Goal: Information Seeking & Learning: Learn about a topic

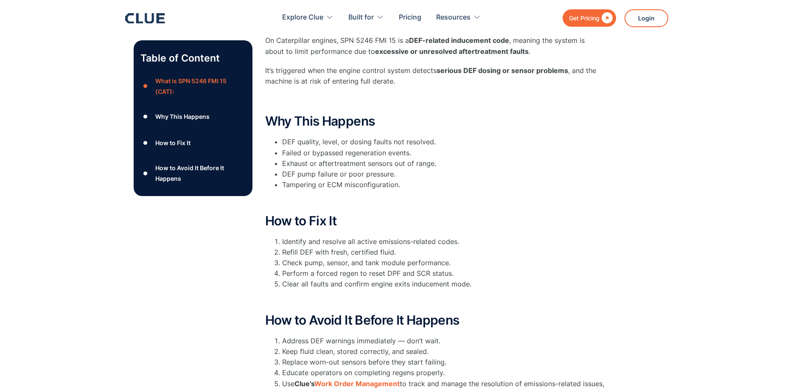
scroll to position [345, 0]
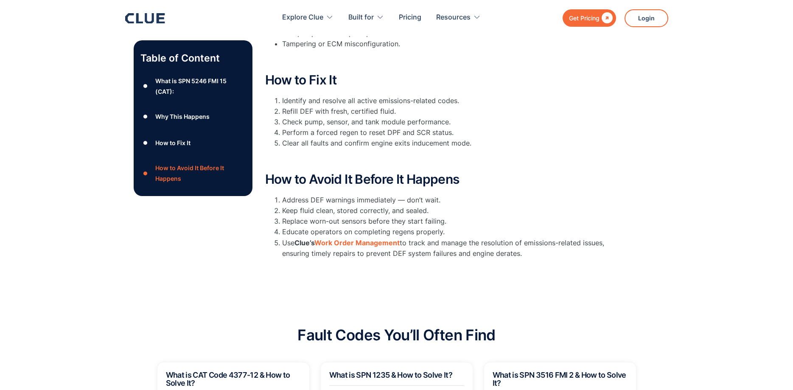
drag, startPoint x: 266, startPoint y: 136, endPoint x: 552, endPoint y: 256, distance: 310.5
click at [552, 256] on div "What is SPN 5246 FMI 15 (CAT): On Caterpillar engines, SPN 5246 FMI 15 is a DEF…" at bounding box center [434, 67] width 339 height 391
copy div "What is SPN 5246 FMI 15 (CAT): On Caterpillar engines, SPN 5246 FMI 15 is a DEF…"
click at [584, 128] on li "Perform a forced regen to reset DPF and SCR status." at bounding box center [443, 132] width 322 height 11
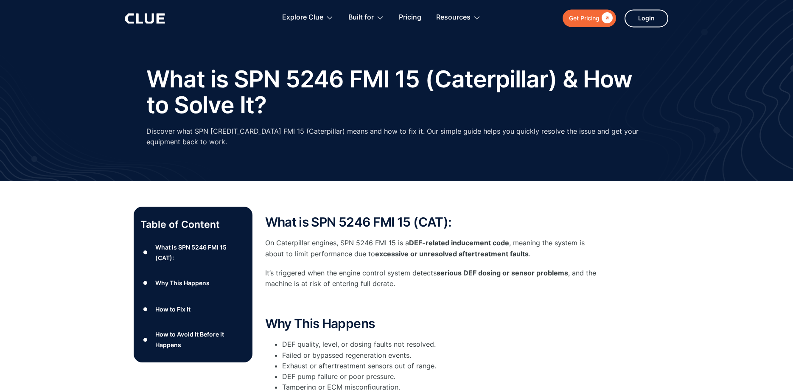
scroll to position [0, 0]
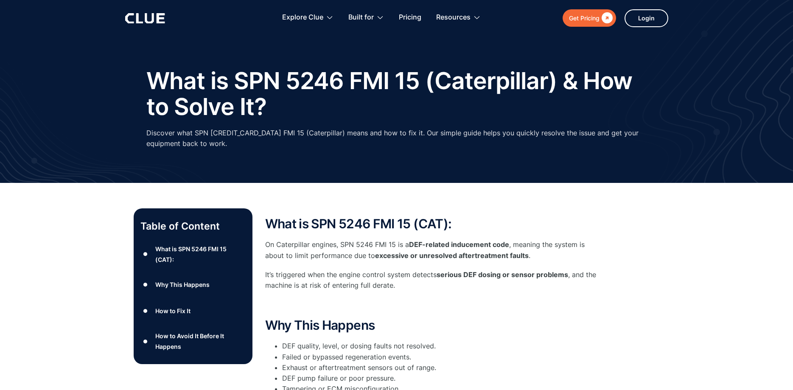
click at [134, 16] on icon at bounding box center [145, 18] width 40 height 10
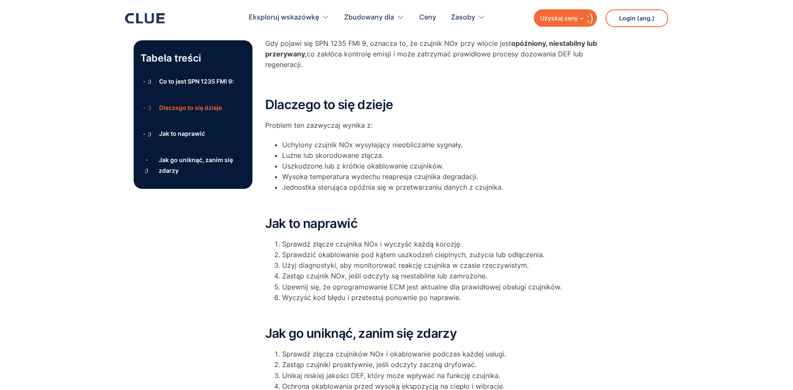
scroll to position [260, 0]
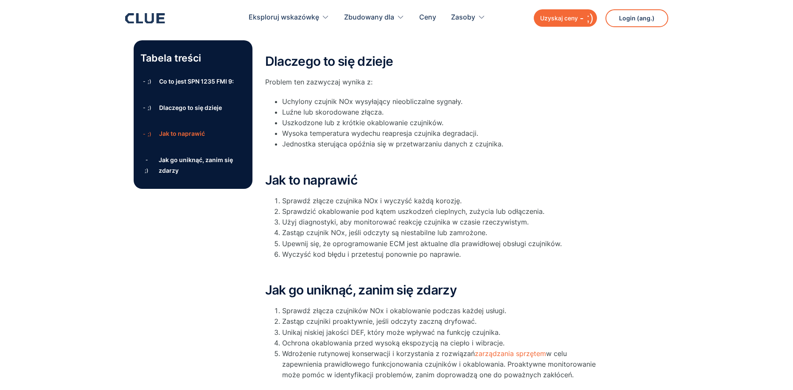
click at [266, 57] on h2 "Dlaczego to się dzieje" at bounding box center [434, 61] width 339 height 14
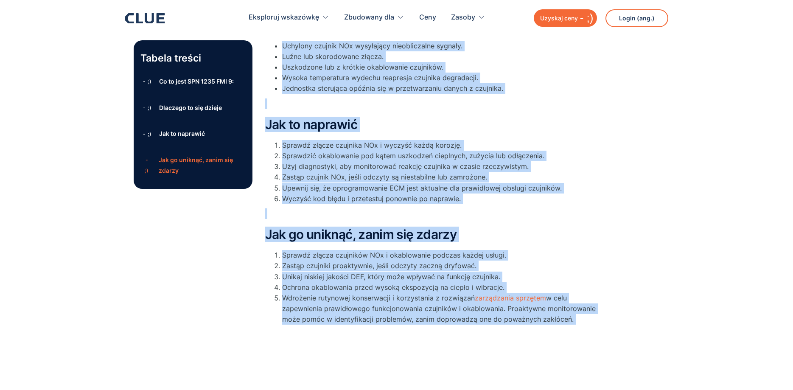
scroll to position [413, 0]
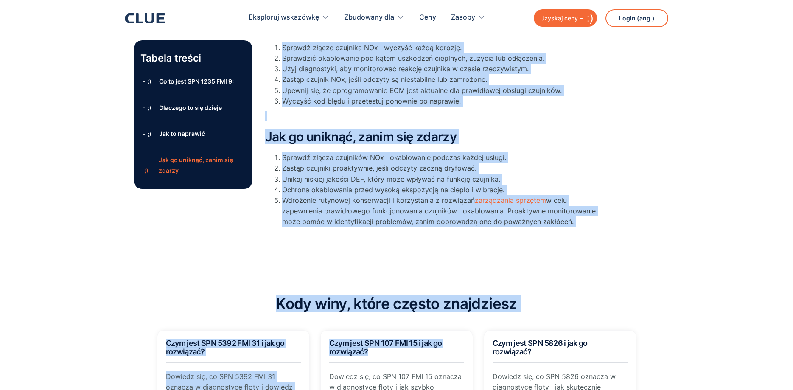
drag, startPoint x: 267, startPoint y: 109, endPoint x: 573, endPoint y: 224, distance: 326.4
click at [573, 224] on div "Co to jest SPN 1235 FMI 9: SPN 1235 odnosi się do stosowania 1 Wprowadzany czuj…" at bounding box center [434, 5] width 339 height 453
copy div "Co to jest SPN 1235 FMI 9: SPN 1235 odnosi się do stosowania 1 Wprowadzany czuj…"
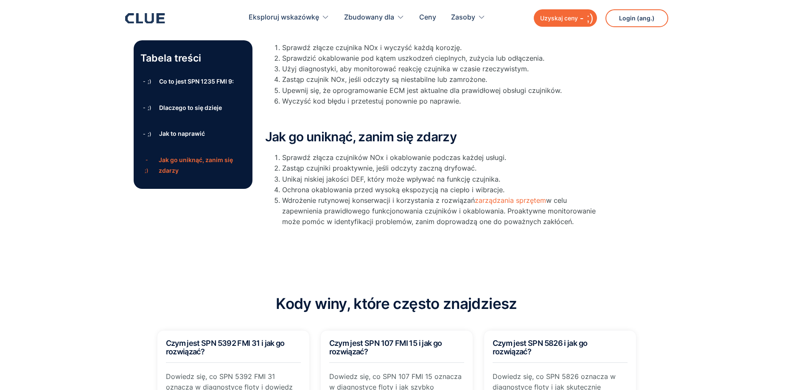
click at [417, 241] on div "Co to jest SPN 1235 FMI 9: SPN 1235 odnosi się do stosowania 1 Wprowadzany czuj…" at bounding box center [434, 9] width 339 height 479
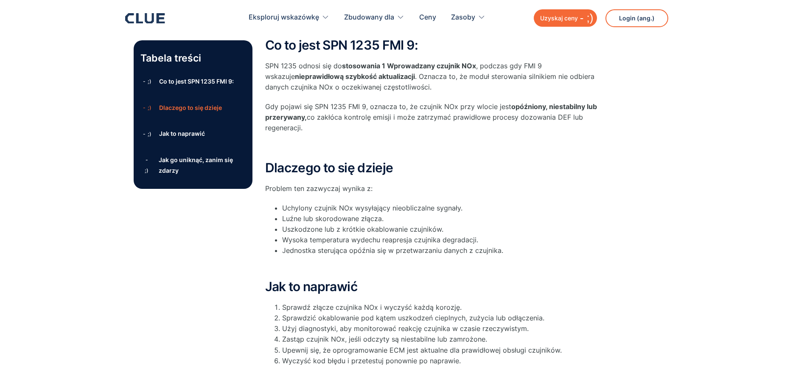
scroll to position [0, 0]
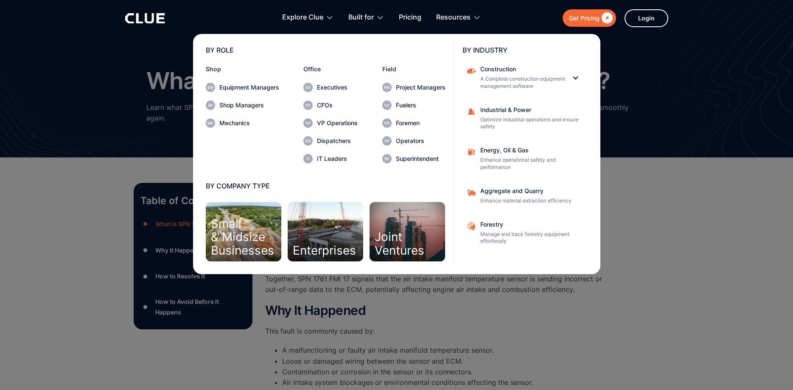
click at [673, 255] on div "Table of Content ● What is SPN 1761 FMI 17 ● Why It Happened ● How to Resolve I…" at bounding box center [396, 396] width 793 height 478
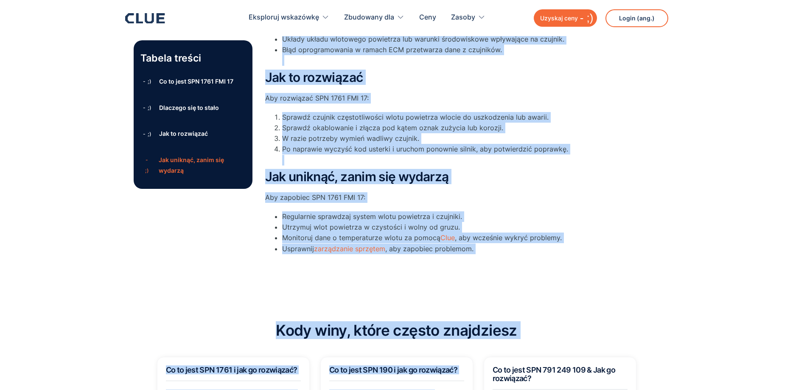
scroll to position [386, 0]
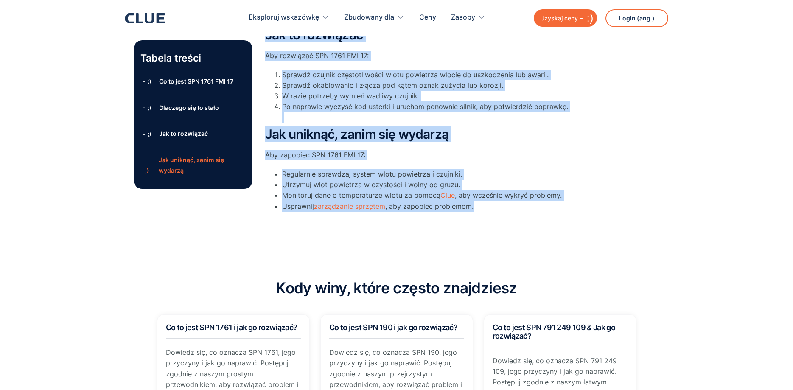
drag, startPoint x: 266, startPoint y: 67, endPoint x: 506, endPoint y: 218, distance: 284.3
click at [506, 218] on div "Co to jest SPN 1761 FMI 17 SPN 1761: Odnosi się do usterki czujnika temperatury…" at bounding box center [434, 15] width 339 height 436
copy div "Co to jest SPN 1761 FMI 17 SPN 1761: Odnosi się do usterki czujnika temperatury…"
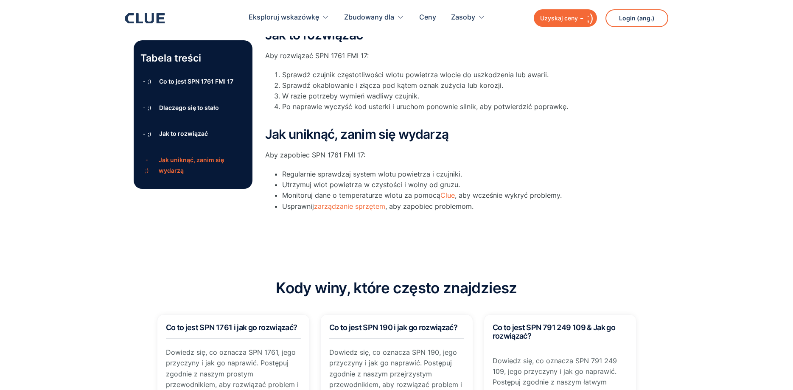
click at [672, 224] on div "Tabela treści - ;) Co to jest SPN 1761 FMI 17 - ;) Dlaczego się to stało - ;) J…" at bounding box center [396, 11] width 793 height 478
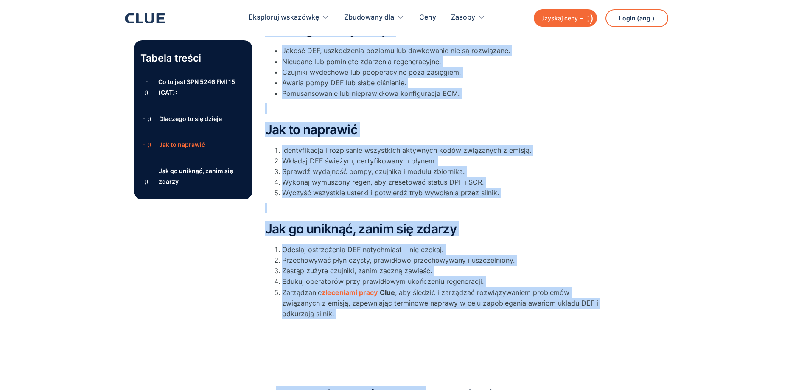
scroll to position [442, 0]
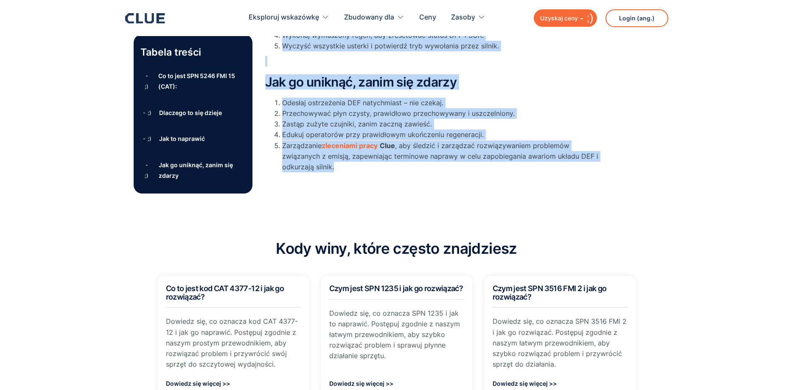
drag, startPoint x: 266, startPoint y: 92, endPoint x: 484, endPoint y: 181, distance: 234.9
copy div "Lo ip dolo SIT 2948 AME 58 (CON): A elitseddo Eiusmodtemp INC 5751 UTL 02 etdo …"
